Goal: Obtain resource: Obtain resource

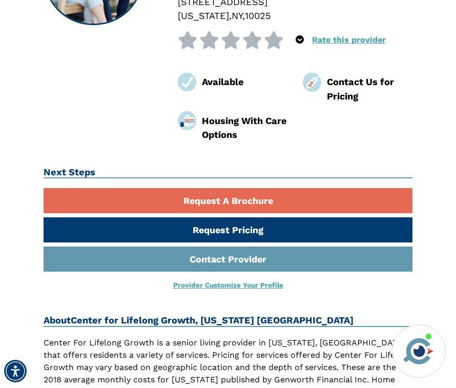
scroll to position [189, 0]
click at [397, 369] on div "AgingChoices Navigator See more options" at bounding box center [419, 350] width 54 height 53
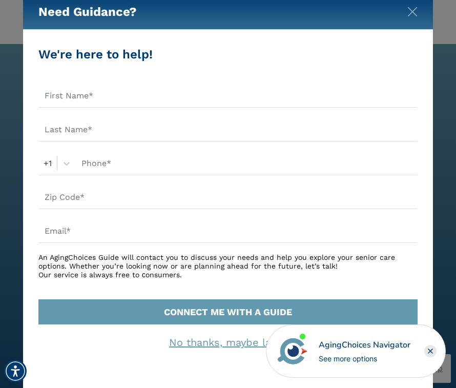
scroll to position [20, 0]
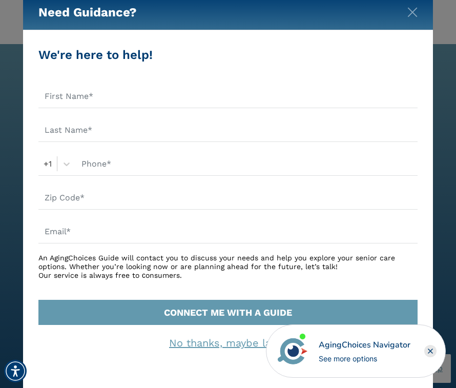
click at [429, 357] on rect "Close" at bounding box center [430, 351] width 12 height 12
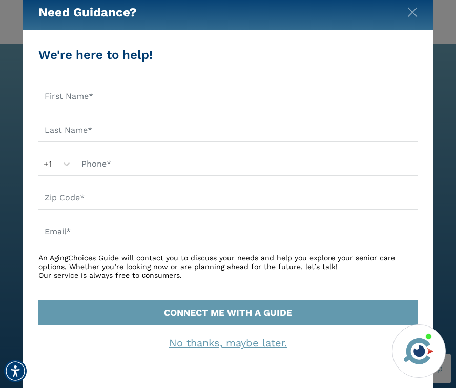
click at [268, 307] on button "CONNECT ME WITH A GUIDE" at bounding box center [227, 312] width 379 height 25
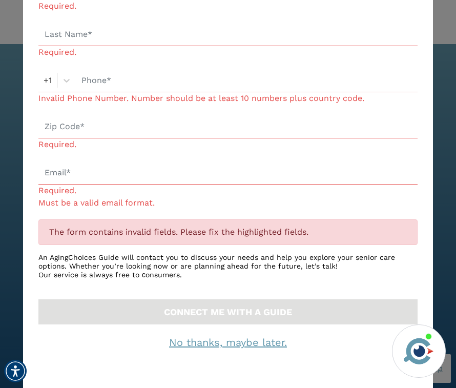
scroll to position [128, 0]
click at [258, 346] on link "No thanks, maybe later." at bounding box center [228, 343] width 118 height 12
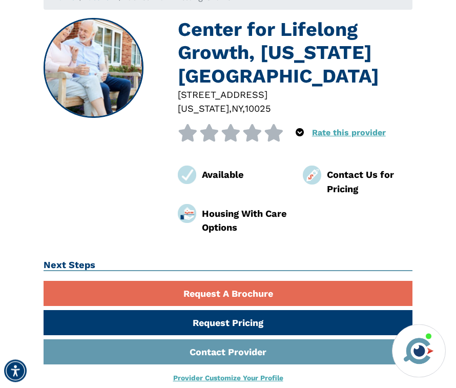
scroll to position [97, 0]
click at [386, 182] on div "Available Contact Us for Pricing Housing With Care Options" at bounding box center [295, 195] width 250 height 77
click at [256, 310] on link "Request Pricing" at bounding box center [228, 322] width 369 height 25
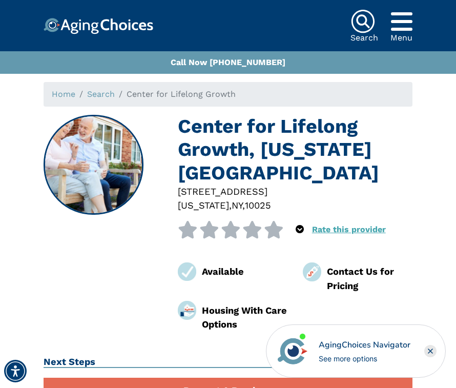
click at [197, 378] on link "Request A Brochure" at bounding box center [228, 390] width 369 height 25
